Goal: Transaction & Acquisition: Purchase product/service

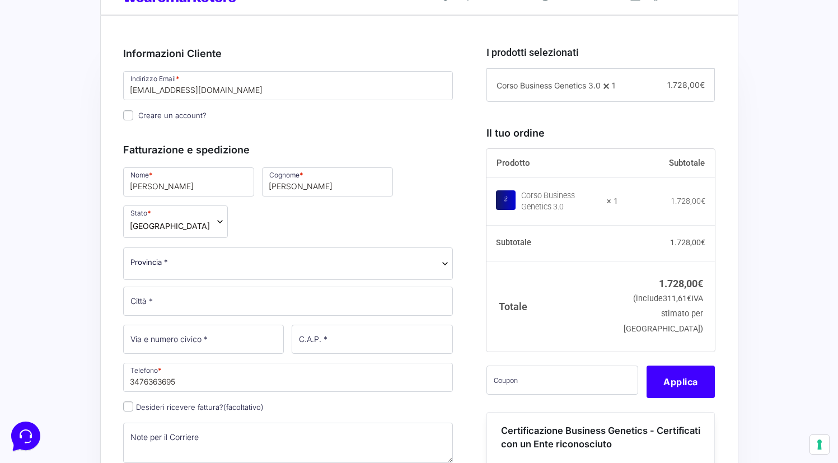
scroll to position [303, 0]
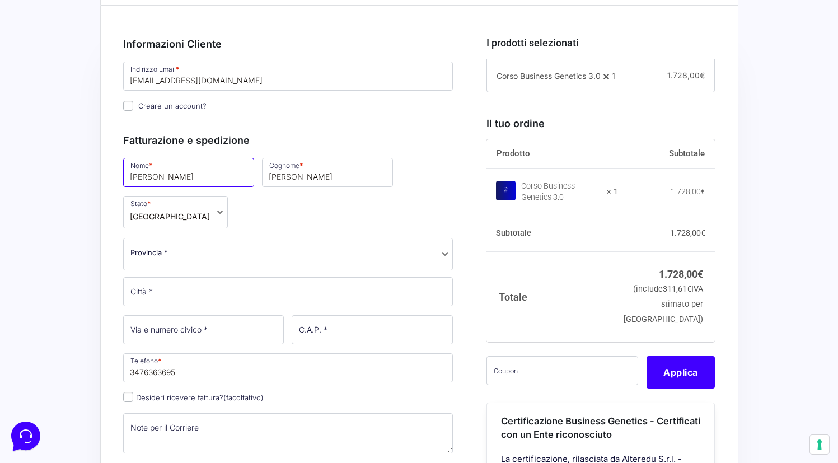
click at [173, 182] on input "Noemi" at bounding box center [188, 172] width 131 height 29
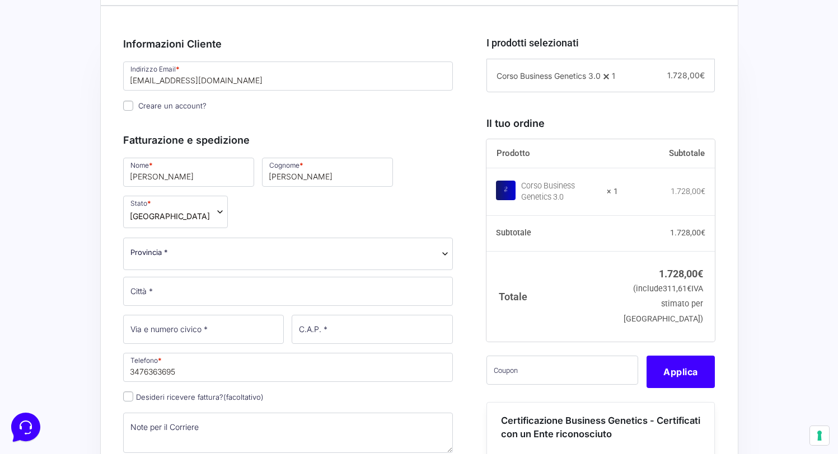
click at [222, 247] on span "Provincia *" at bounding box center [288, 253] width 316 height 12
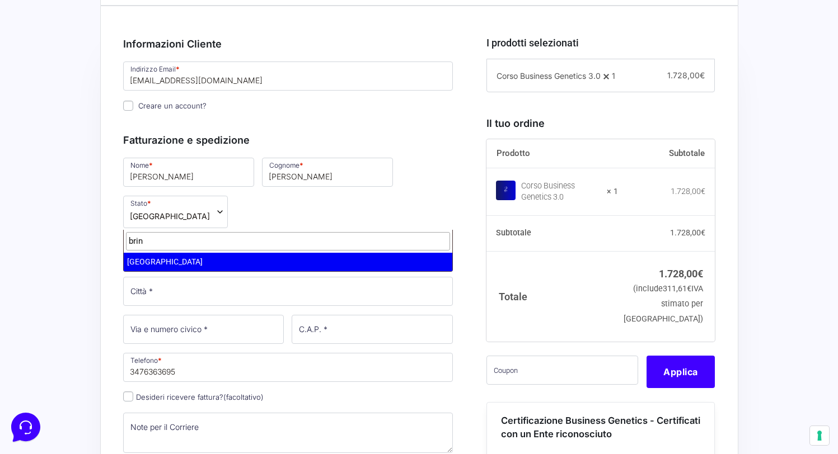
type input "brin"
select select "BR"
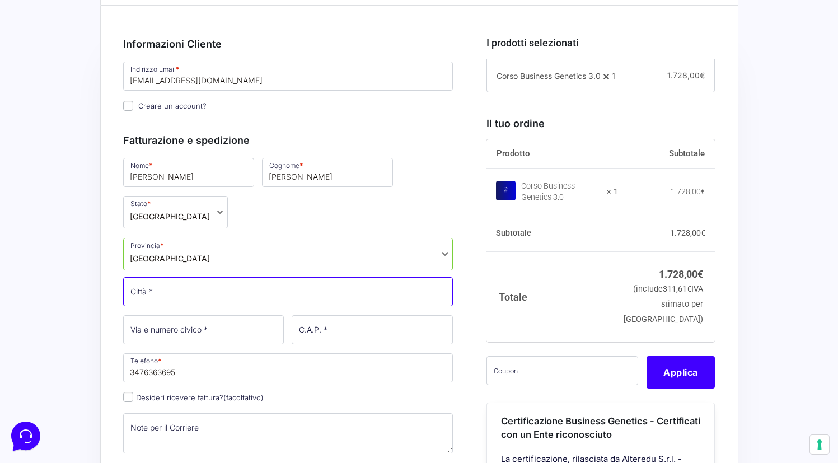
click at [170, 277] on input "Città *" at bounding box center [288, 291] width 330 height 29
type input "[GEOGRAPHIC_DATA]"
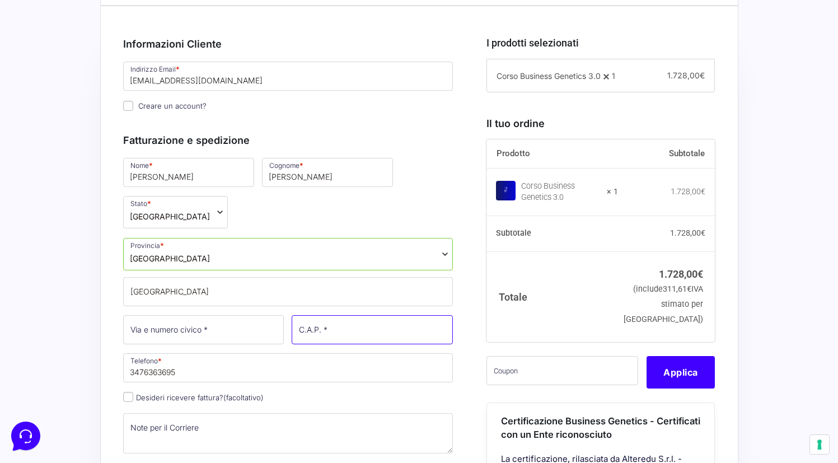
type input "72100"
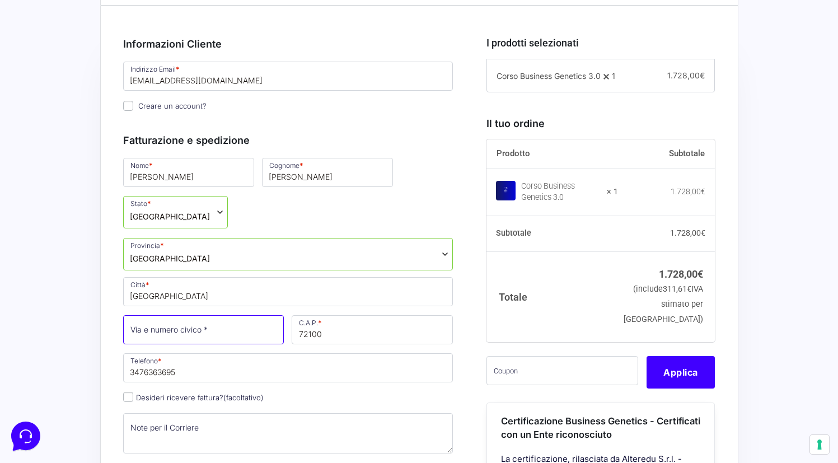
click at [214, 315] on input "Via e numero civico *" at bounding box center [203, 329] width 161 height 29
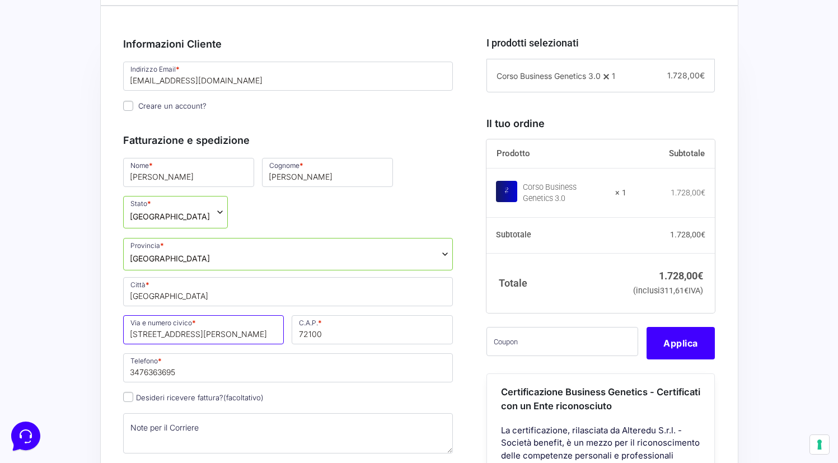
type input "[STREET_ADDRESS][PERSON_NAME]"
click at [342, 315] on input "72100" at bounding box center [372, 329] width 161 height 29
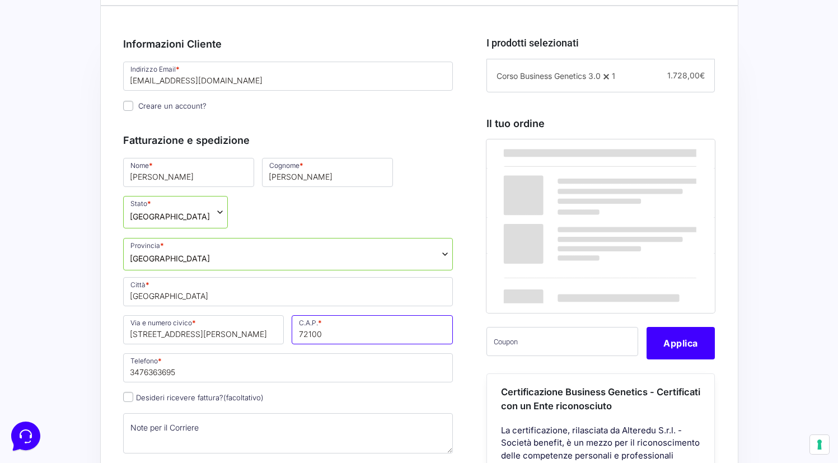
click at [342, 315] on input "72100" at bounding box center [372, 329] width 161 height 29
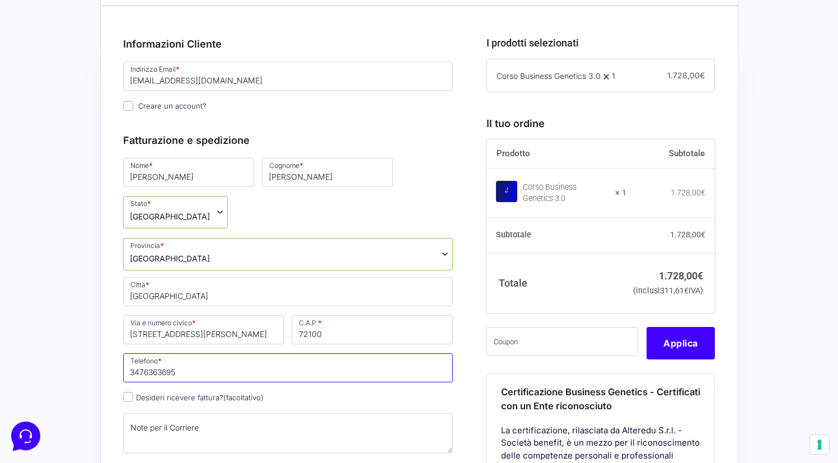
click at [265, 353] on input "3476363695" at bounding box center [288, 367] width 330 height 29
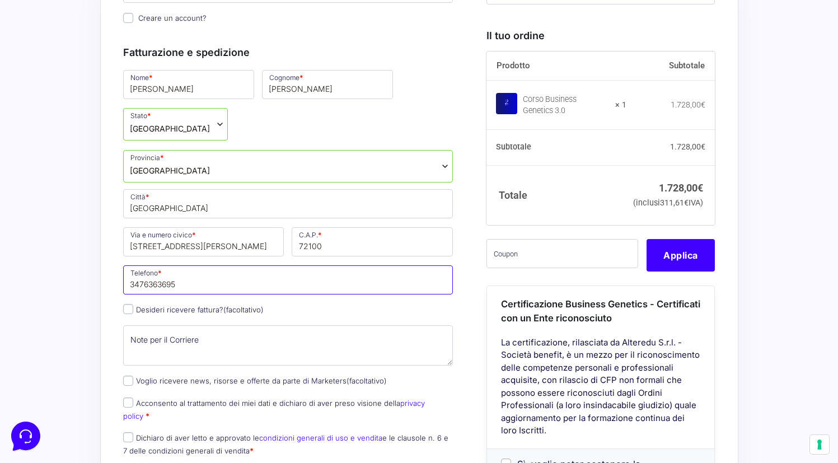
scroll to position [394, 0]
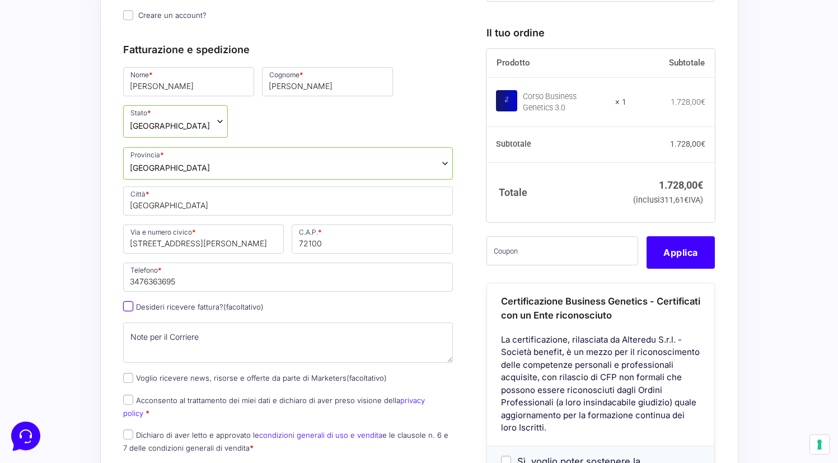
click at [126, 301] on input "Desideri ricevere fattura? (facoltativo)" at bounding box center [128, 306] width 10 height 10
checkbox input "true"
type input "[PERSON_NAME]"
select select "IT"
type input "[GEOGRAPHIC_DATA]"
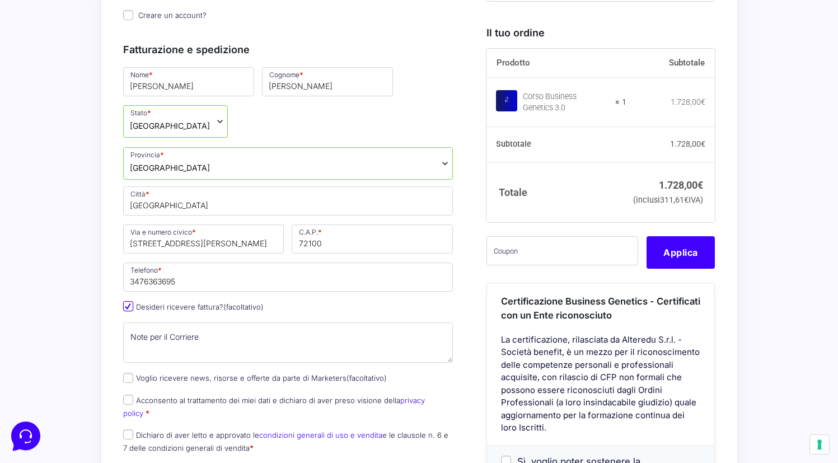
type input "[GEOGRAPHIC_DATA]"
type input "[STREET_ADDRESS][PERSON_NAME]"
type input "72100"
type input "3476363695"
type input "02696130745"
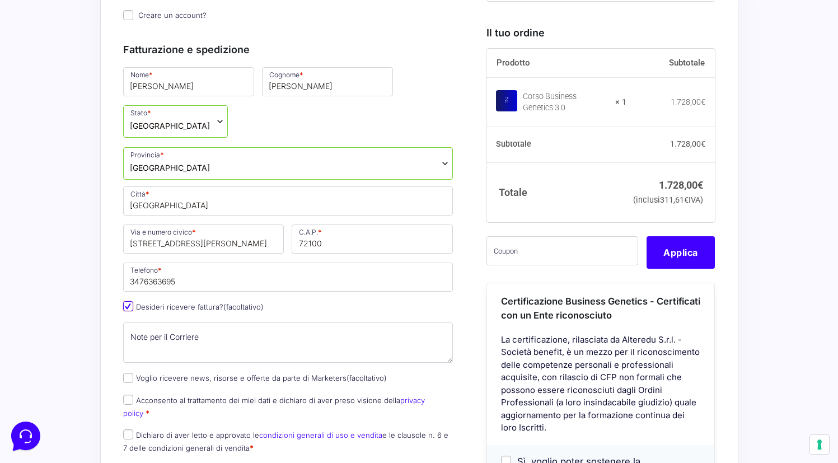
type input "[PERSON_NAME][EMAIL_ADDRESS][PERSON_NAME][DOMAIN_NAME]"
type input "9SUB64Q"
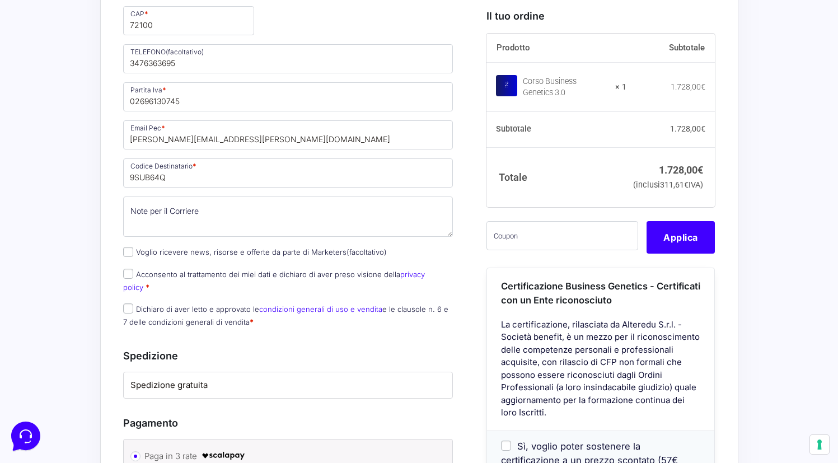
scroll to position [903, 0]
click at [194, 196] on textarea "Note per il Corriere (facoltativo)" at bounding box center [288, 216] width 330 height 40
type textarea "O"
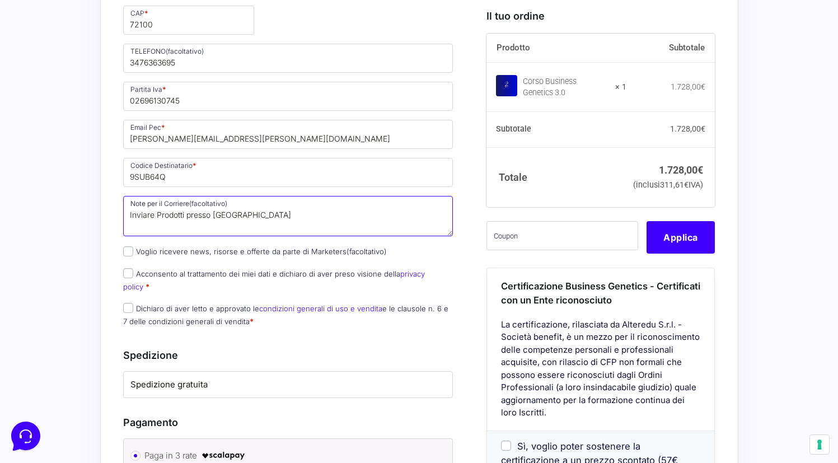
type textarea "Inviare Prodotti presso Via Ga"
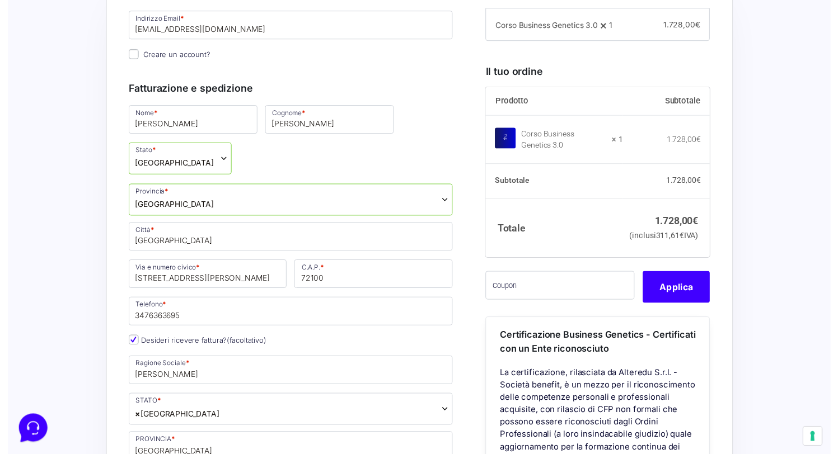
scroll to position [343, 0]
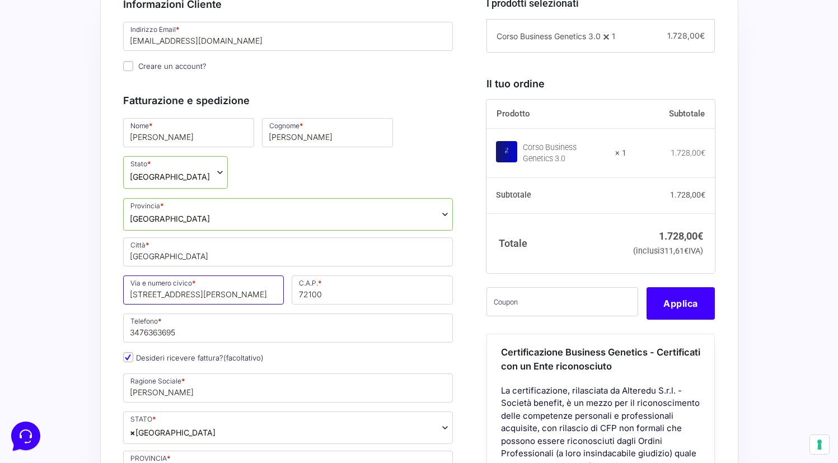
click at [220, 275] on input "[STREET_ADDRESS][PERSON_NAME]" at bounding box center [203, 289] width 161 height 29
type input "V"
click at [195, 198] on span "[GEOGRAPHIC_DATA]" at bounding box center [288, 214] width 330 height 32
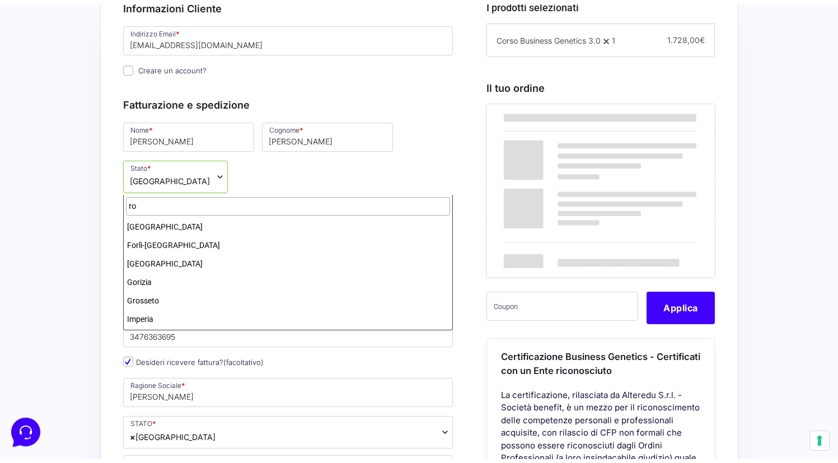
scroll to position [0, 0]
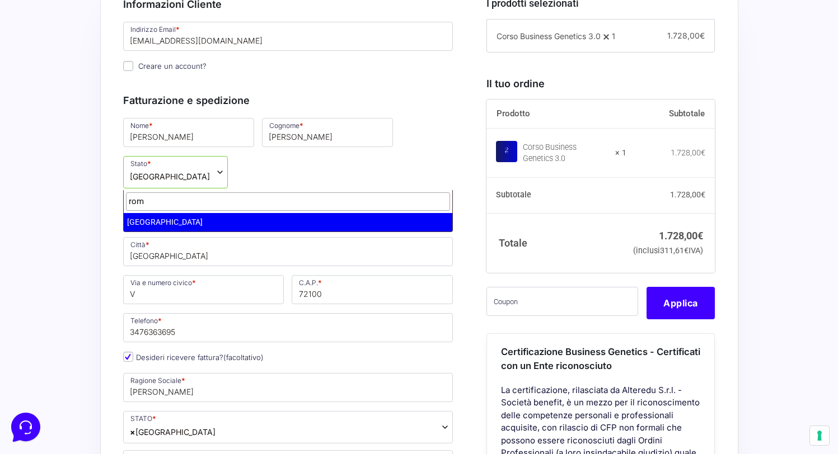
type input "rom"
select select "RM"
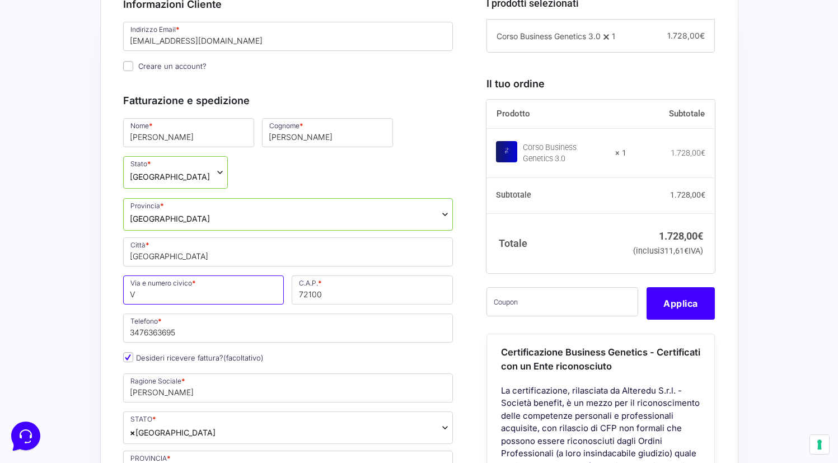
click at [203, 275] on input "V" at bounding box center [203, 289] width 161 height 29
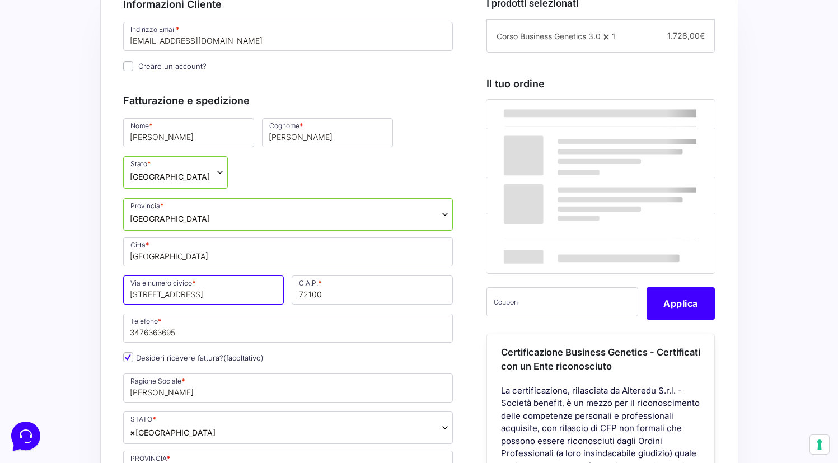
type input "[STREET_ADDRESS]"
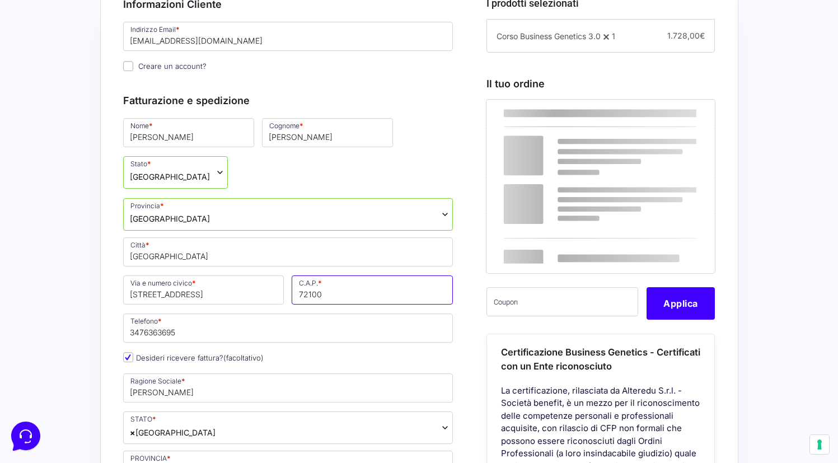
click at [340, 275] on input "72100" at bounding box center [372, 289] width 161 height 29
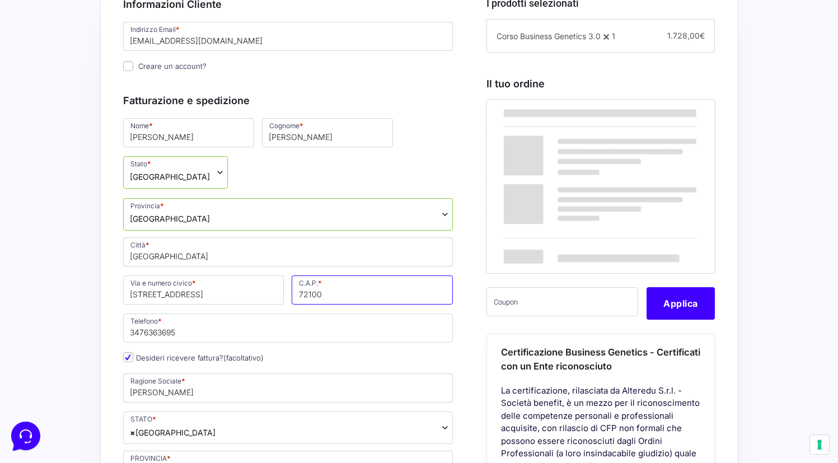
click at [340, 275] on input "72100" at bounding box center [372, 289] width 161 height 29
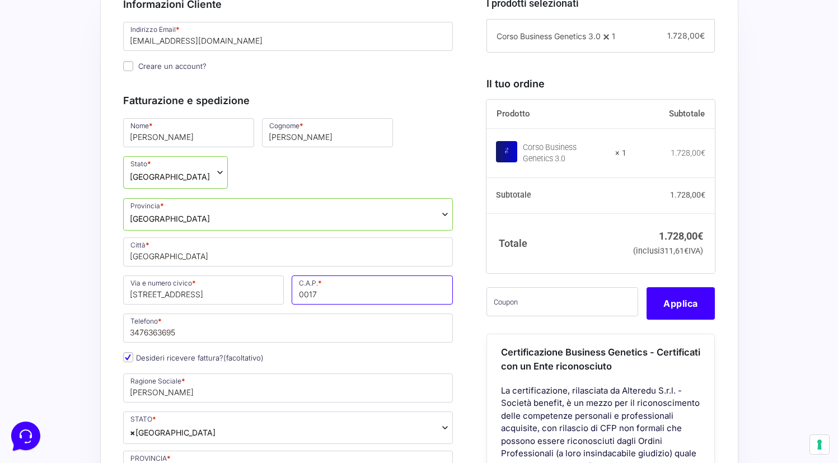
type input "00173"
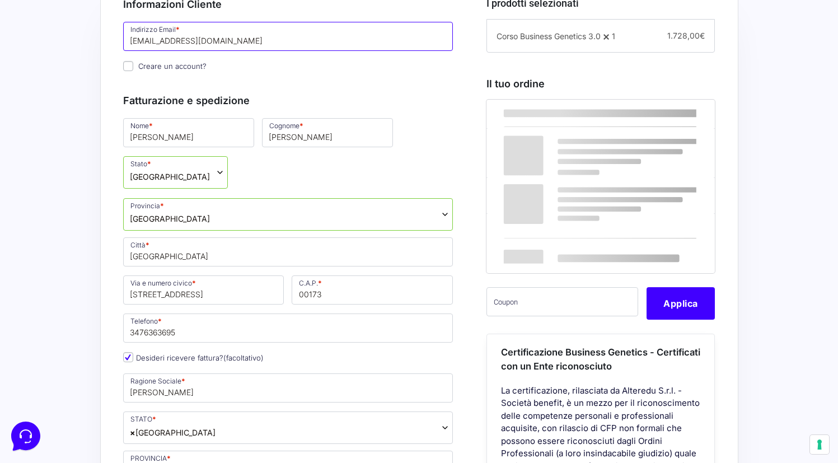
type input "alessandrobro1904@gmail.com"
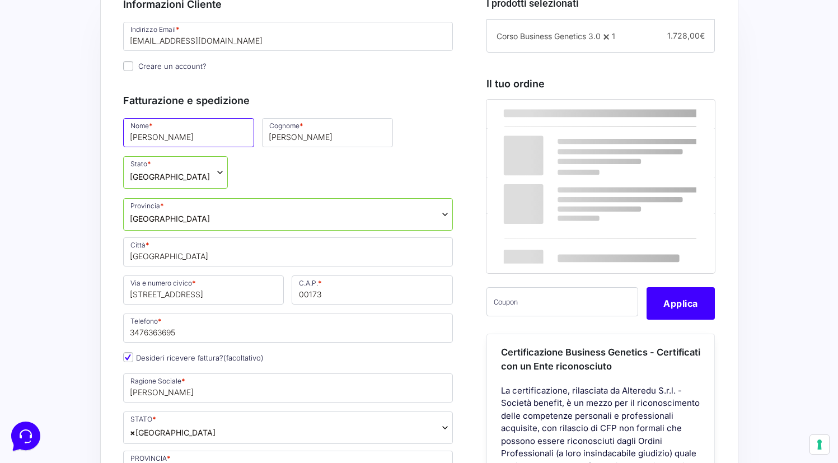
type input "Alessandro"
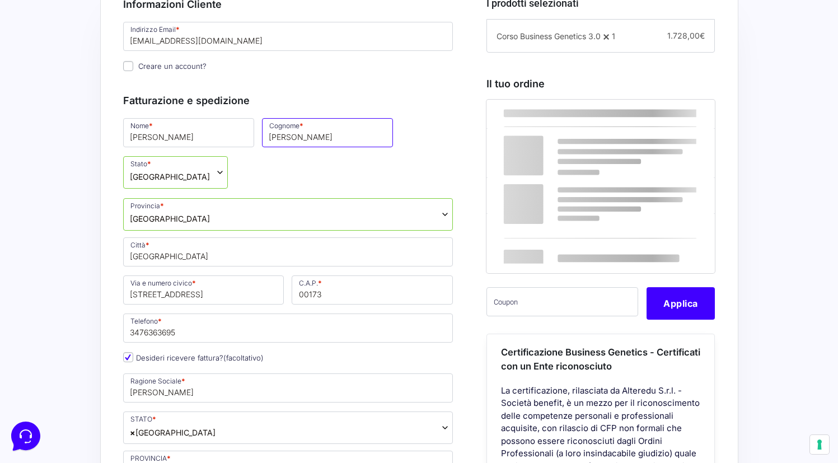
type input "Broglia"
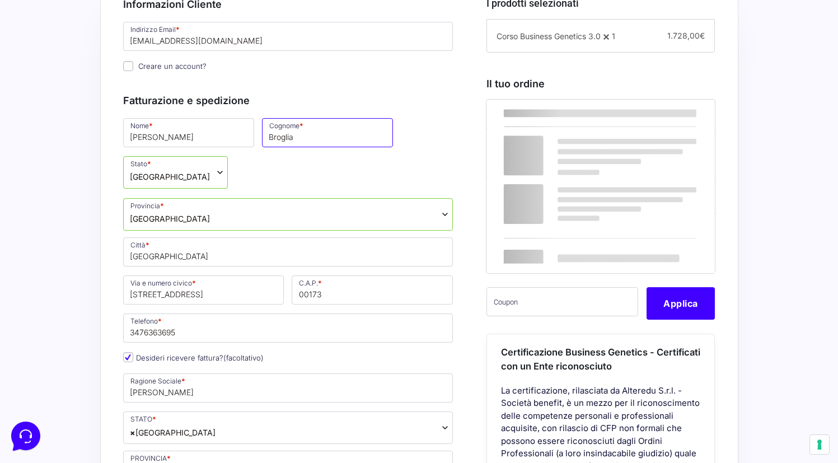
type input "00173"
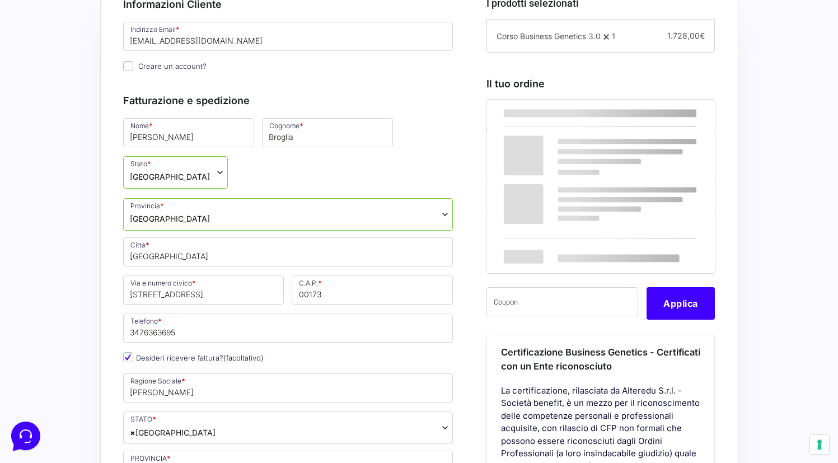
type input "[PHONE_NUMBER]"
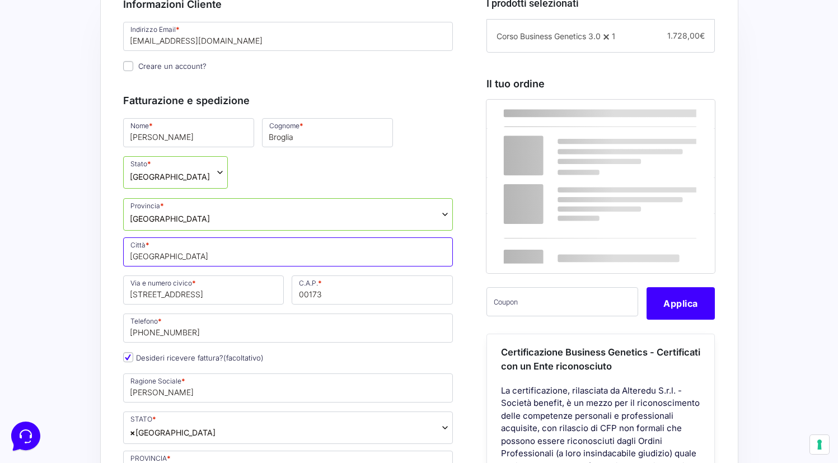
click at [182, 237] on input "[GEOGRAPHIC_DATA]" at bounding box center [288, 251] width 330 height 29
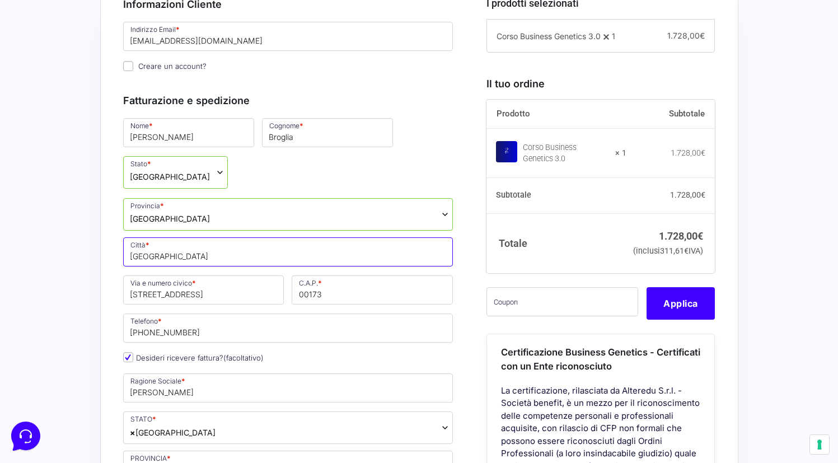
click at [182, 237] on input "[GEOGRAPHIC_DATA]" at bounding box center [288, 251] width 330 height 29
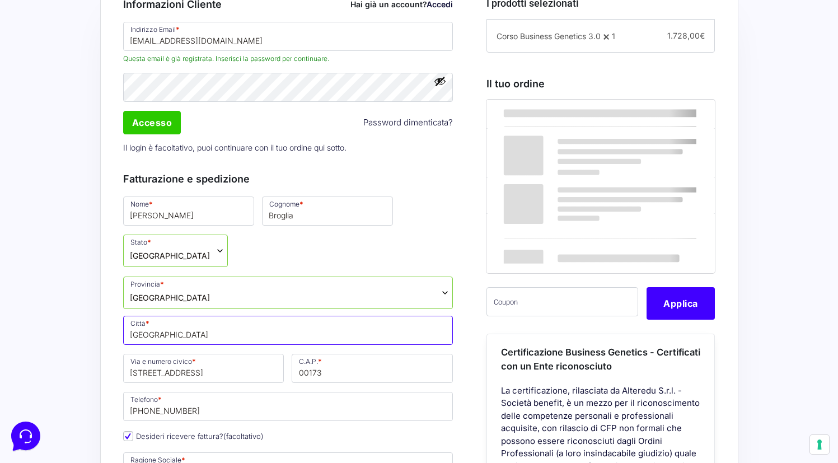
type input "[GEOGRAPHIC_DATA]"
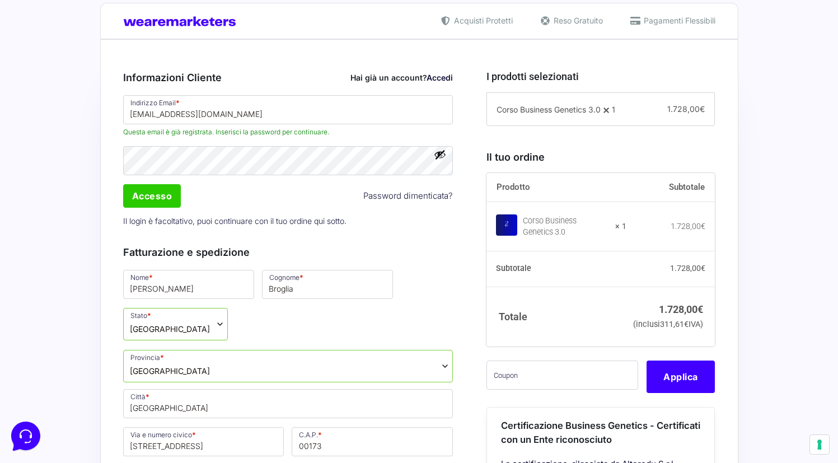
scroll to position [268, 0]
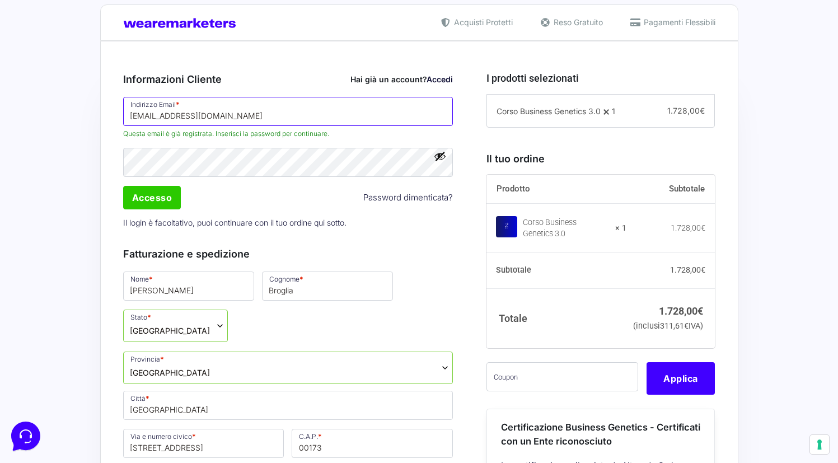
click at [252, 115] on input "alessandrobro1904@gmail.com" at bounding box center [288, 111] width 330 height 29
type input "[EMAIL_ADDRESS][DOMAIN_NAME]"
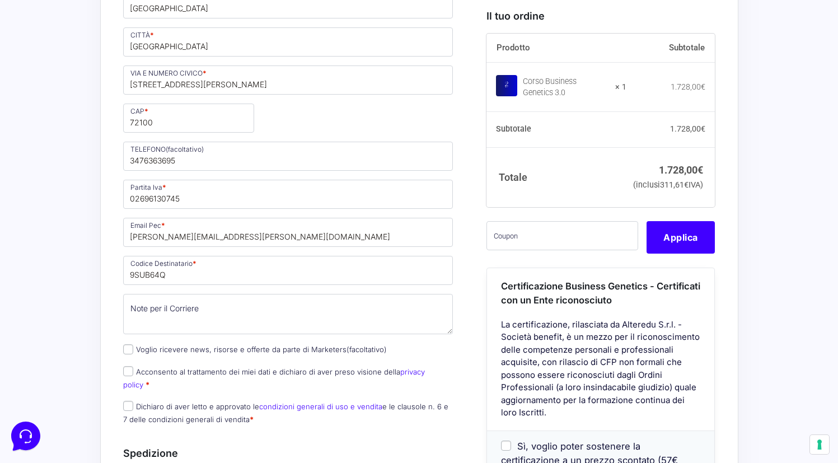
scroll to position [817, 0]
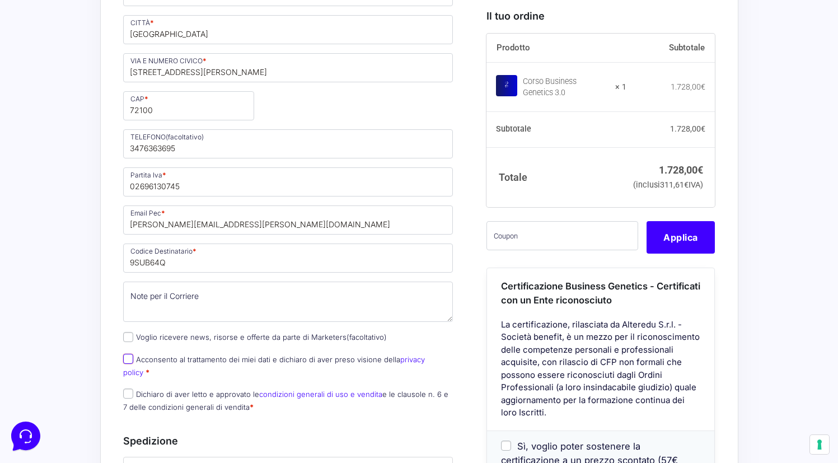
click at [131, 354] on input "Acconsento al trattamento dei miei dati e dichiaro di aver preso visione della …" at bounding box center [128, 359] width 10 height 10
checkbox input "true"
click at [131, 388] on input "Dichiaro di aver letto e approvato le condizioni generali di uso e vendita e le…" at bounding box center [128, 393] width 10 height 10
checkbox input "true"
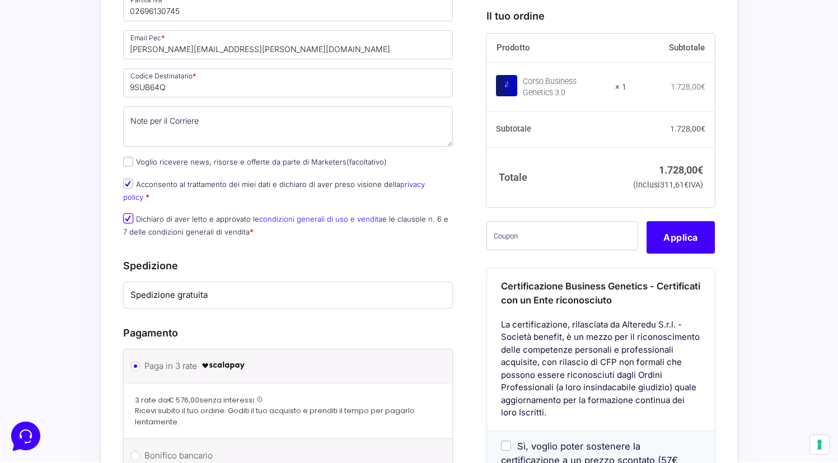
scroll to position [995, 0]
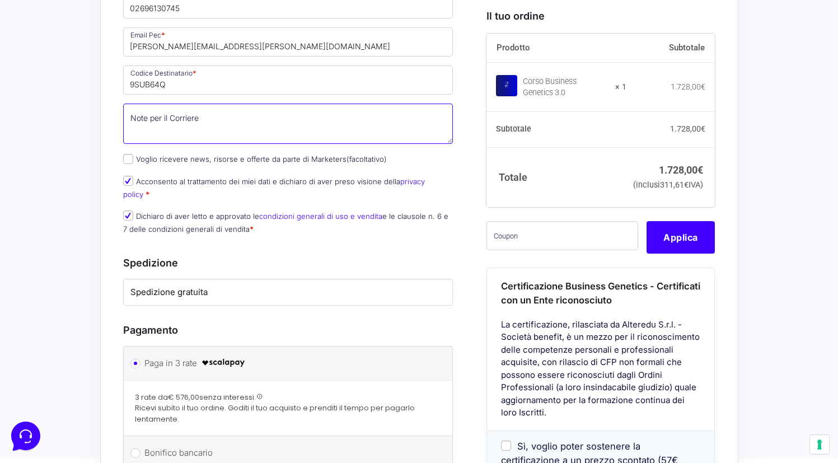
click at [205, 104] on textarea "Note per il Corriere (facoltativo)" at bounding box center [288, 124] width 330 height 40
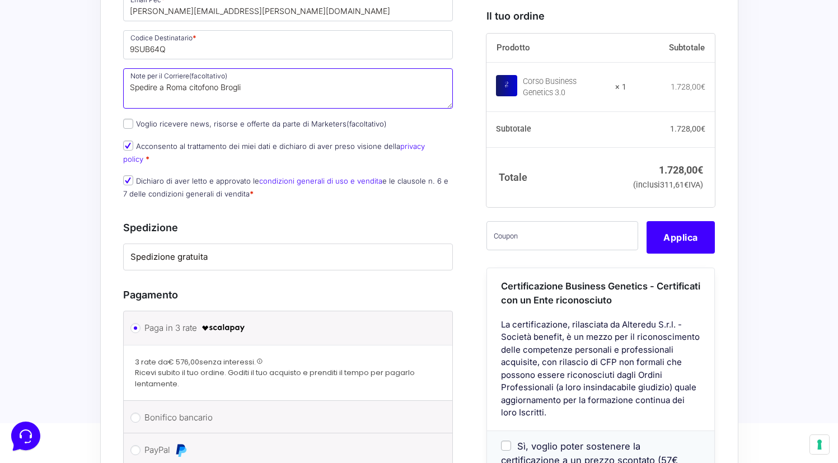
scroll to position [1026, 0]
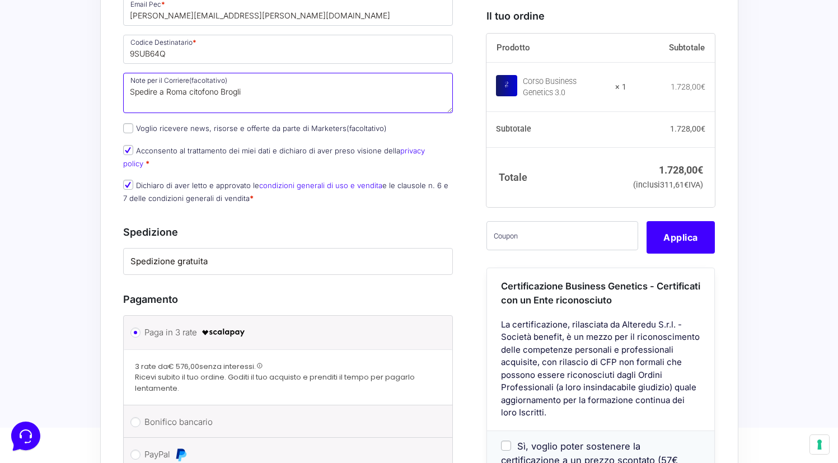
click at [163, 73] on textarea "Spedire a Roma citofono Brogli" at bounding box center [288, 93] width 330 height 40
click at [253, 73] on textarea "Spedire Roma citofono Brogli" at bounding box center [288, 93] width 330 height 40
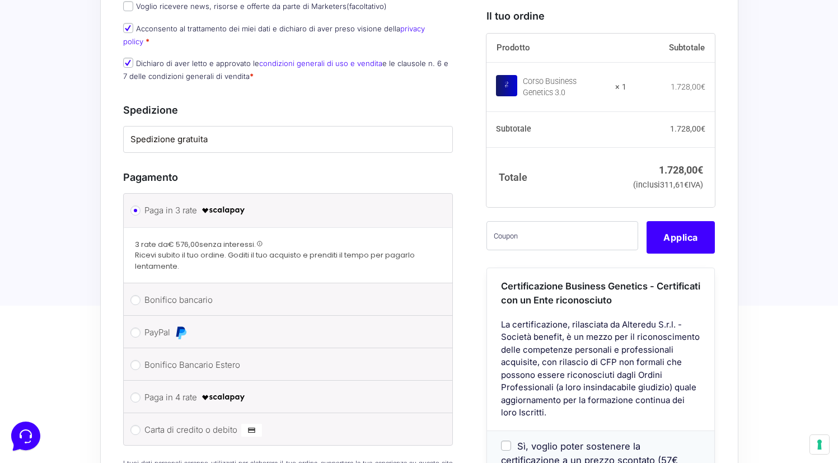
scroll to position [1172, 0]
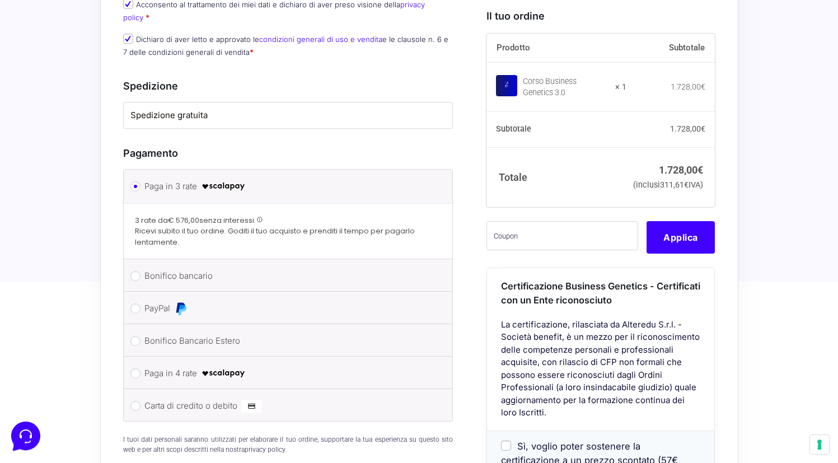
type textarea "Spedire Roma citofono Broglia"
click at [142, 389] on li "Carta di credito o debito Ricorda informazioni di pagamento per gli ordini futu…" at bounding box center [288, 405] width 329 height 32
click at [135, 401] on input "Carta di credito o debito" at bounding box center [135, 406] width 10 height 10
radio input "true"
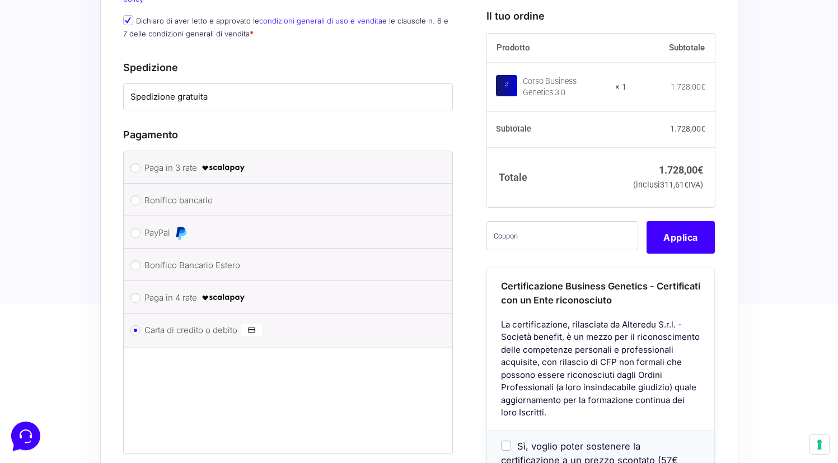
scroll to position [1187, 0]
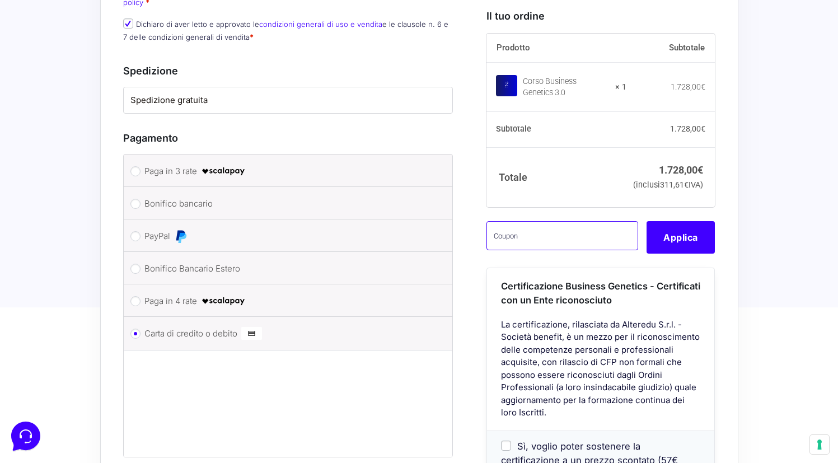
click at [551, 248] on input "text" at bounding box center [562, 235] width 152 height 29
paste input "CLIPRO200BG"
type input "CLIPRO200BG"
click at [706, 252] on button "Applica" at bounding box center [680, 237] width 68 height 32
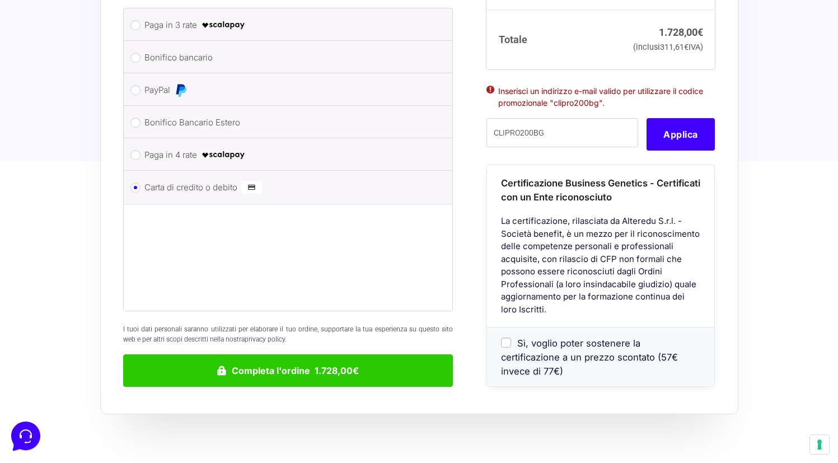
scroll to position [1338, 0]
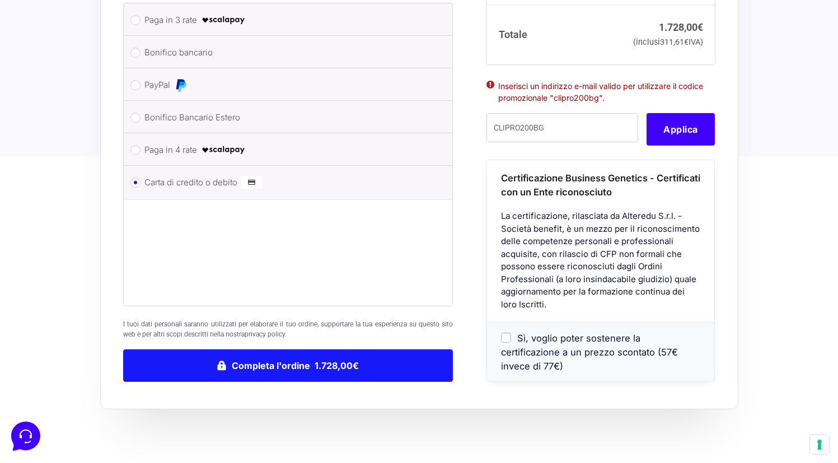
click at [267, 349] on button "Completa l'ordine 1.728,00€" at bounding box center [288, 365] width 330 height 32
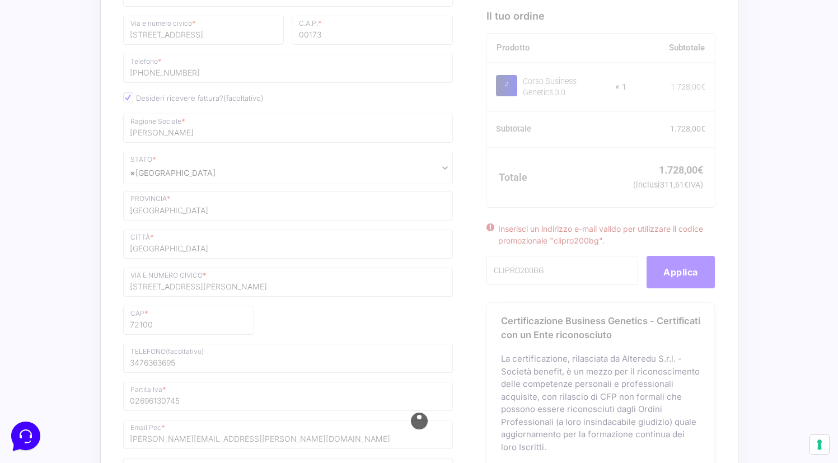
scroll to position [531, 0]
